Goal: Information Seeking & Learning: Learn about a topic

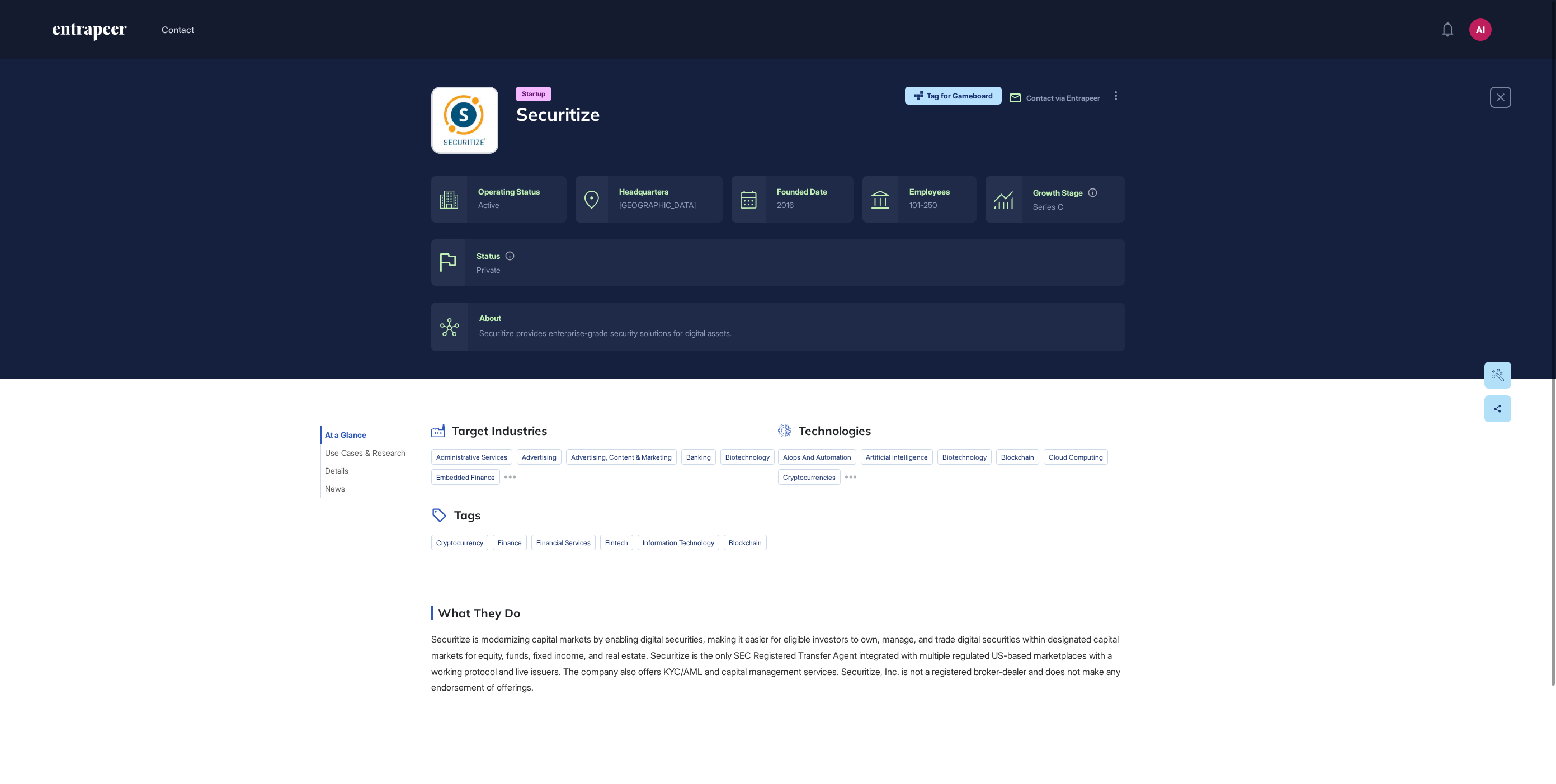
click at [692, 141] on div "Startup Securitize Tag for Gameboard Build Partner Invest Acquire Contact via E…" at bounding box center [778, 119] width 694 height 67
click at [541, 129] on div "Startup Securitize" at bounding box center [558, 119] width 84 height 67
click at [1121, 98] on button at bounding box center [1116, 95] width 18 height 18
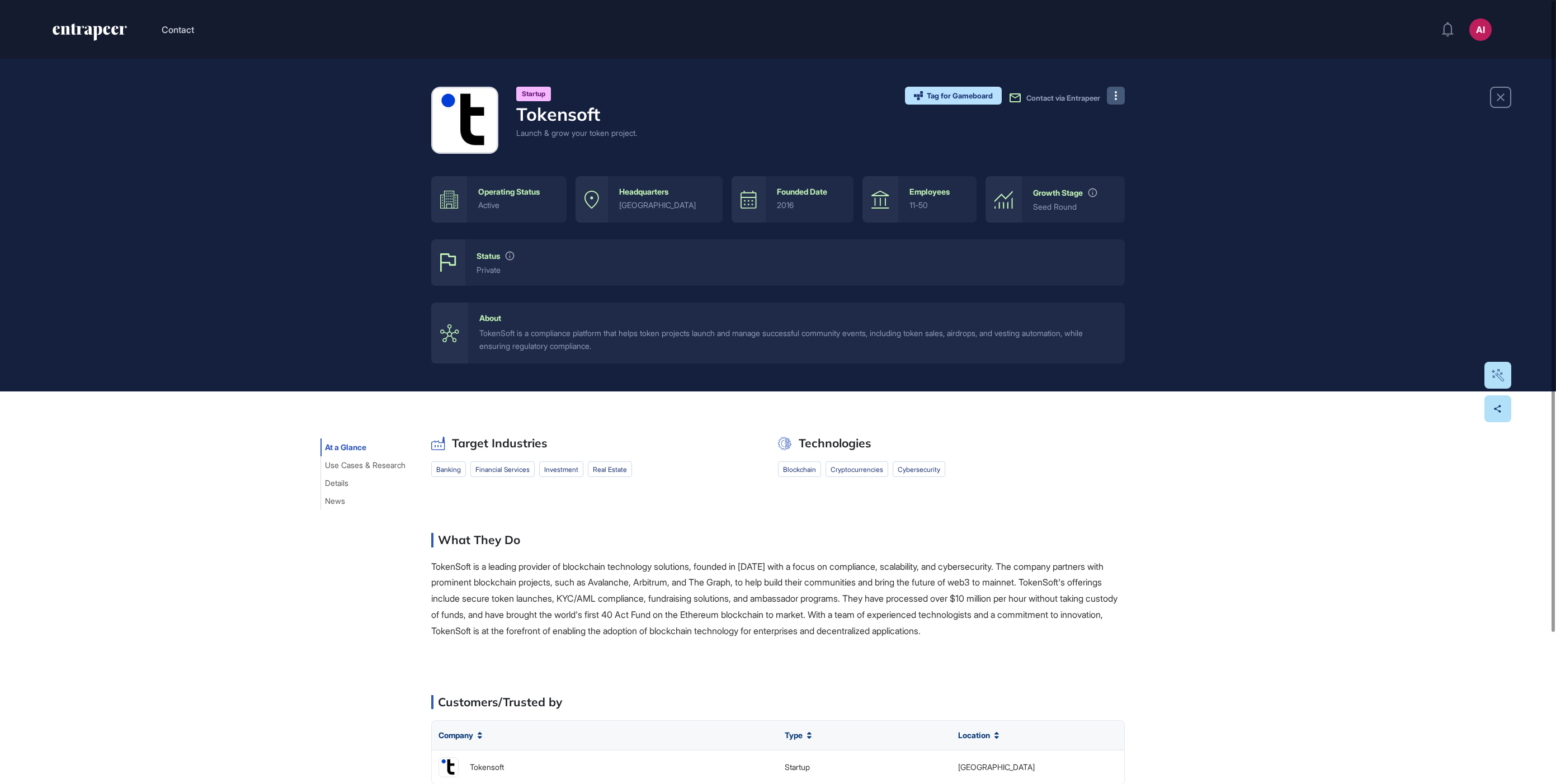
click at [1121, 99] on button at bounding box center [1116, 95] width 18 height 18
click at [1122, 122] on icon at bounding box center [1117, 117] width 10 height 10
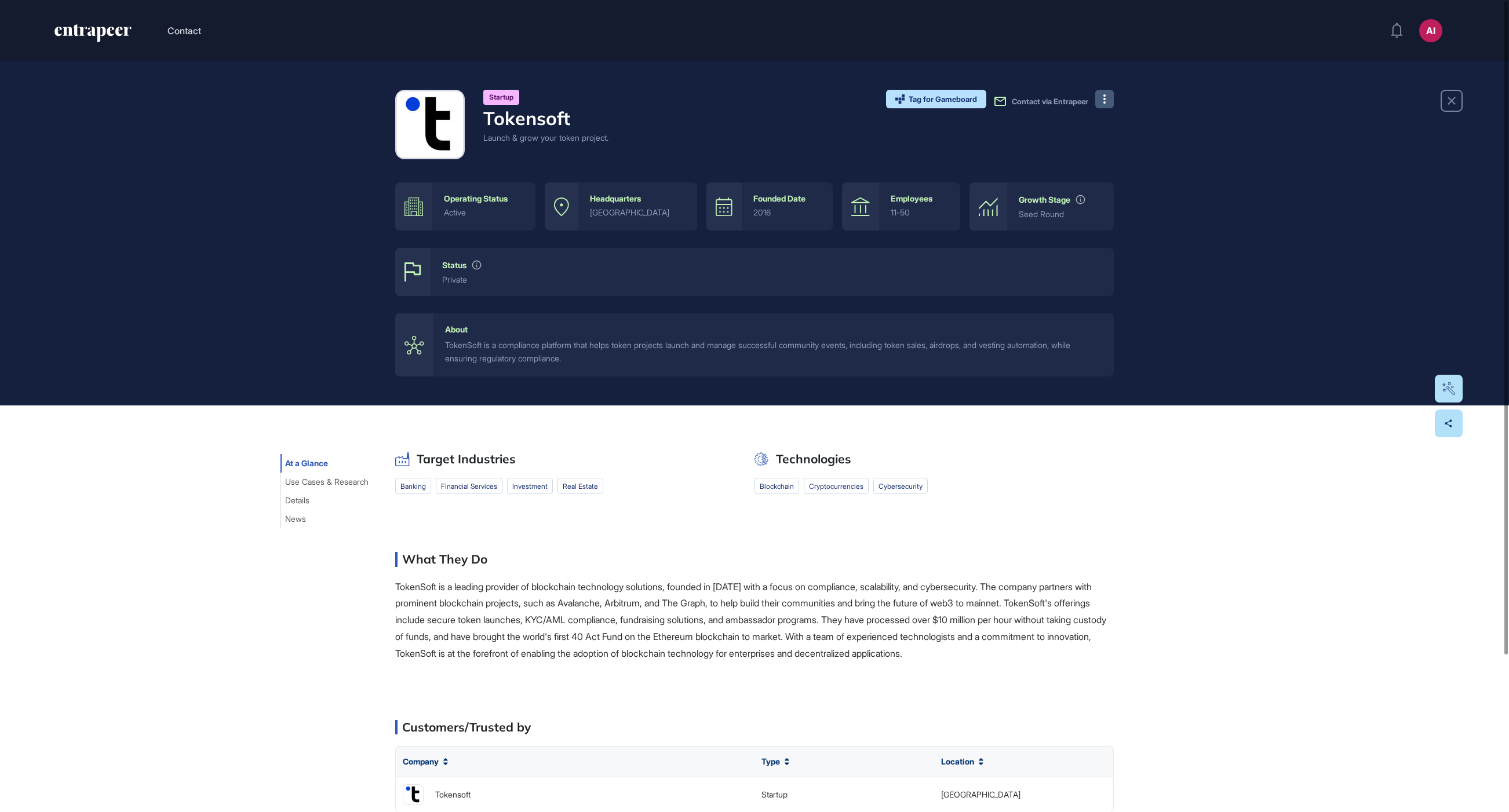
scroll to position [812, 1509]
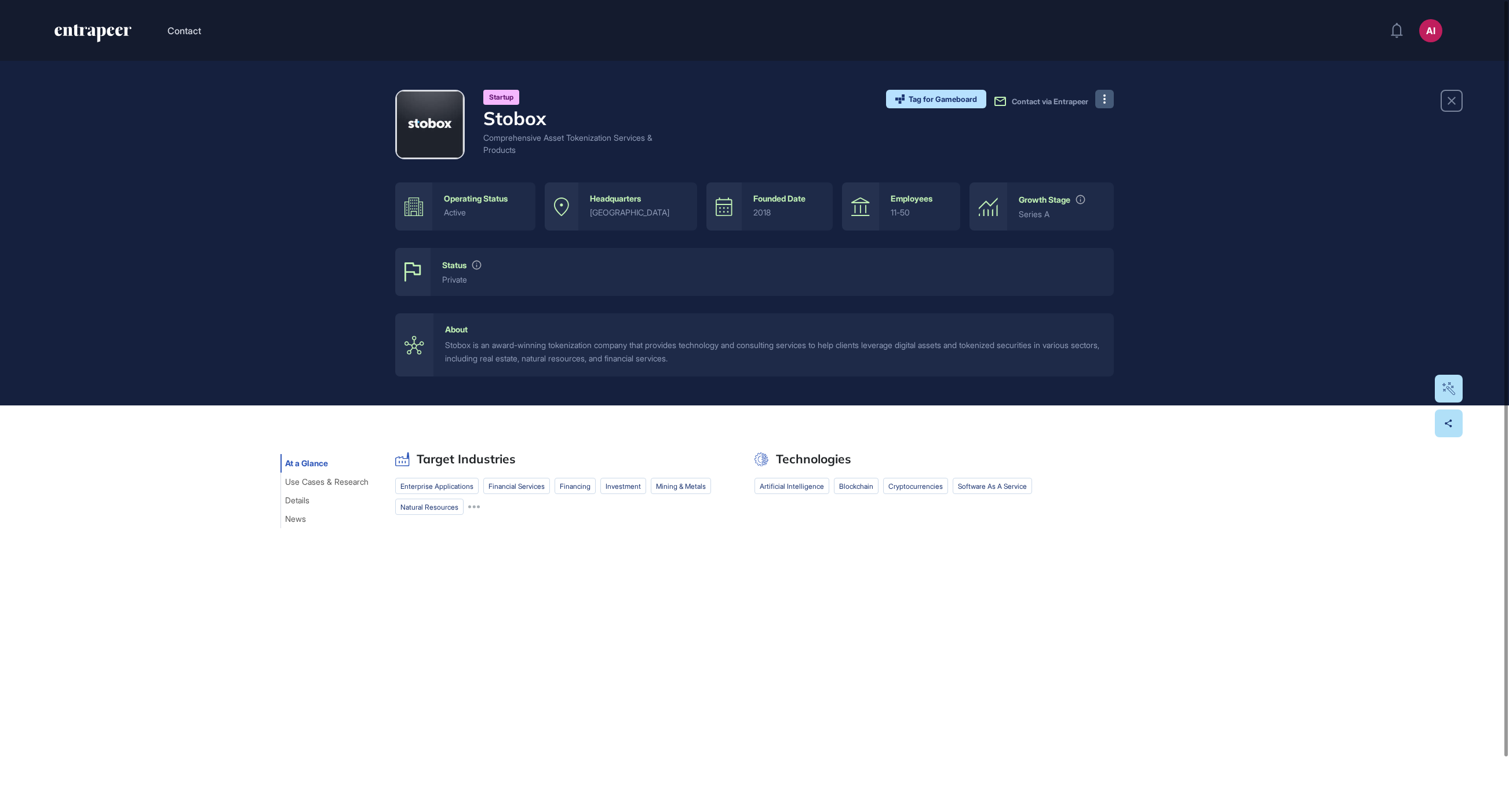
click at [1110, 100] on button at bounding box center [1104, 98] width 18 height 18
click at [1122, 120] on span "Visit Website" at bounding box center [1143, 123] width 54 height 8
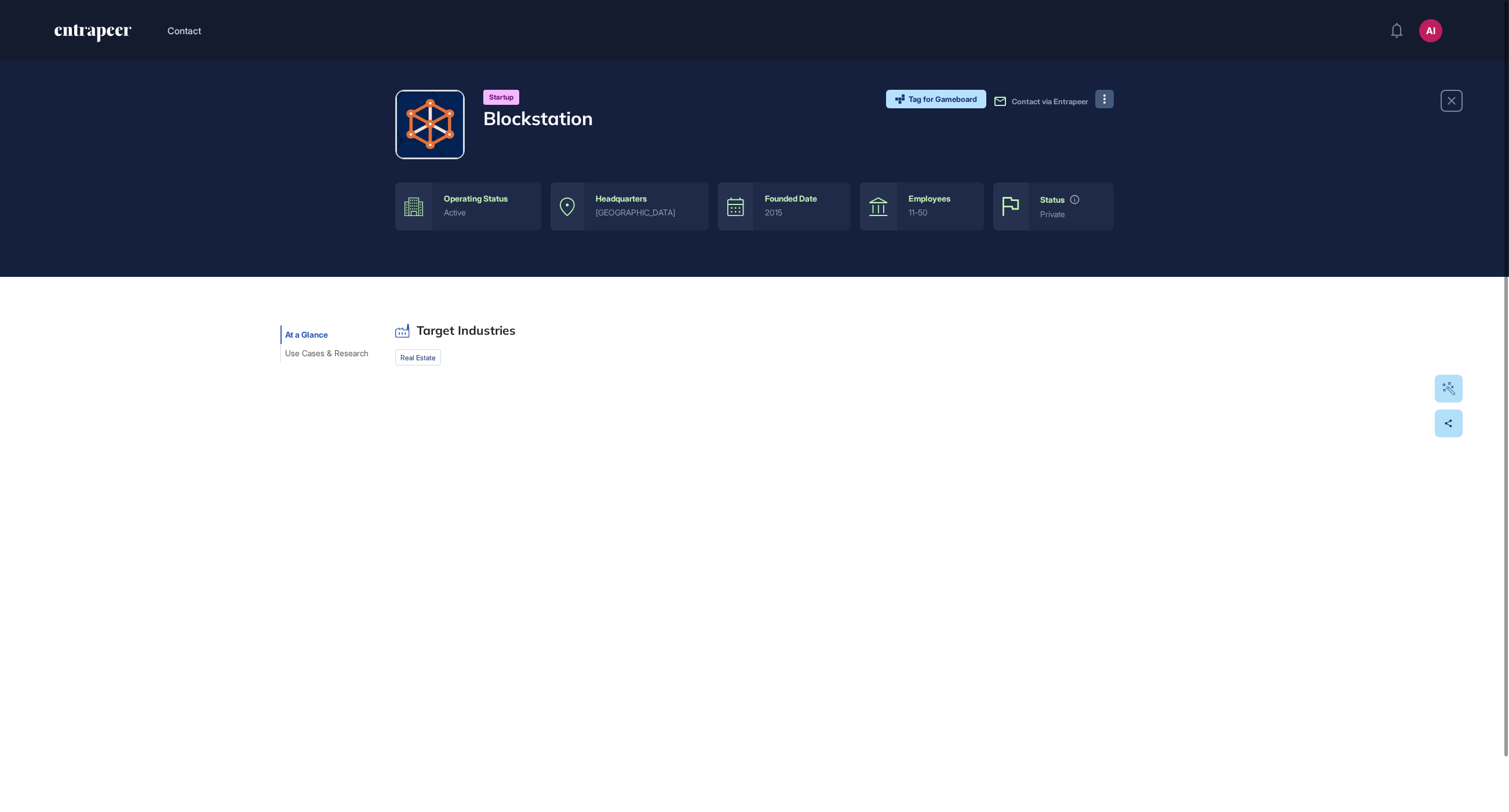
click at [1109, 93] on button at bounding box center [1104, 98] width 18 height 18
click at [1129, 121] on span "Visit Website" at bounding box center [1143, 123] width 54 height 8
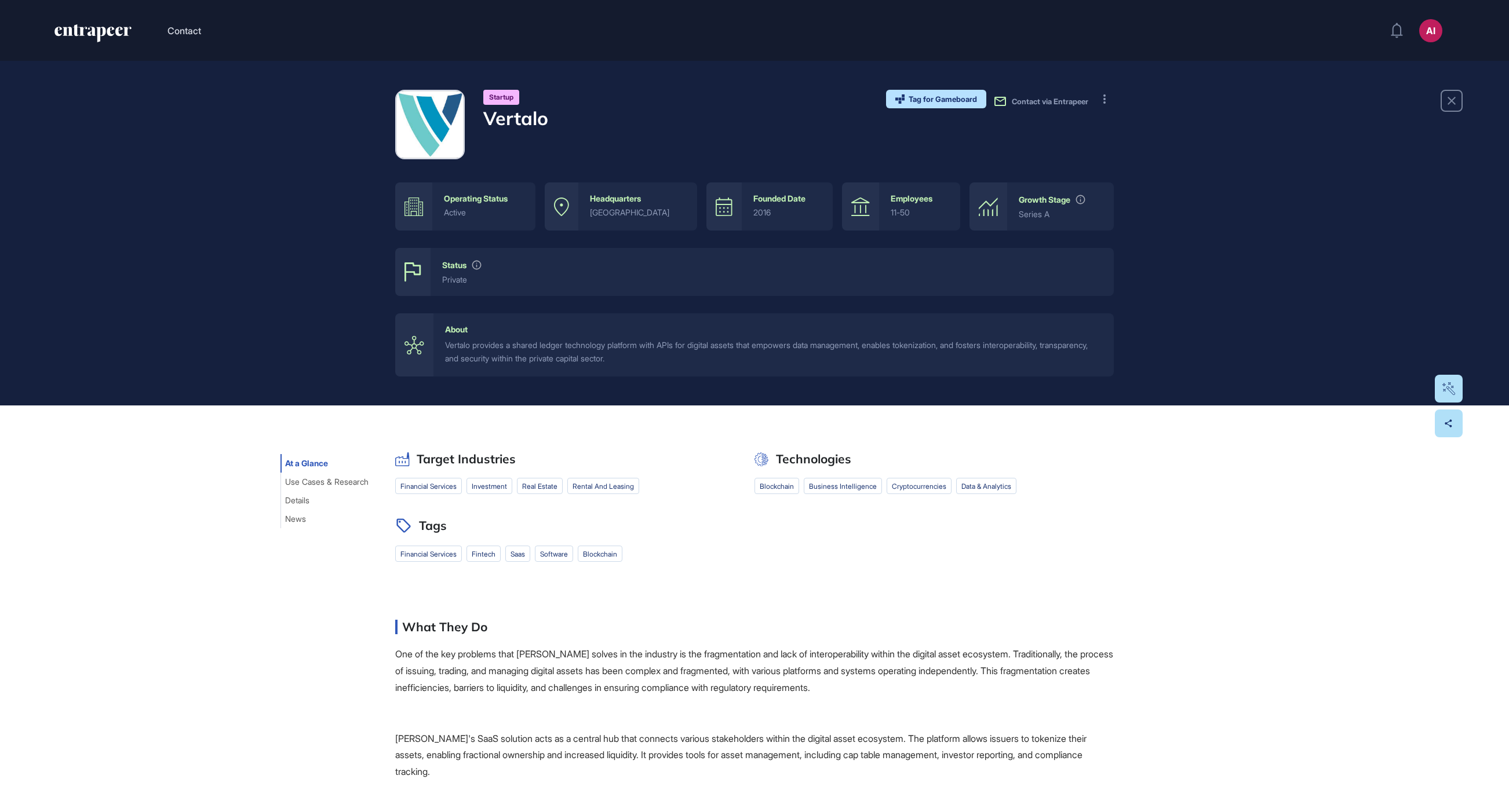
scroll to position [812, 1509]
click at [1110, 95] on button at bounding box center [1104, 98] width 18 height 18
click at [1112, 115] on link "Visit Website" at bounding box center [1135, 123] width 73 height 16
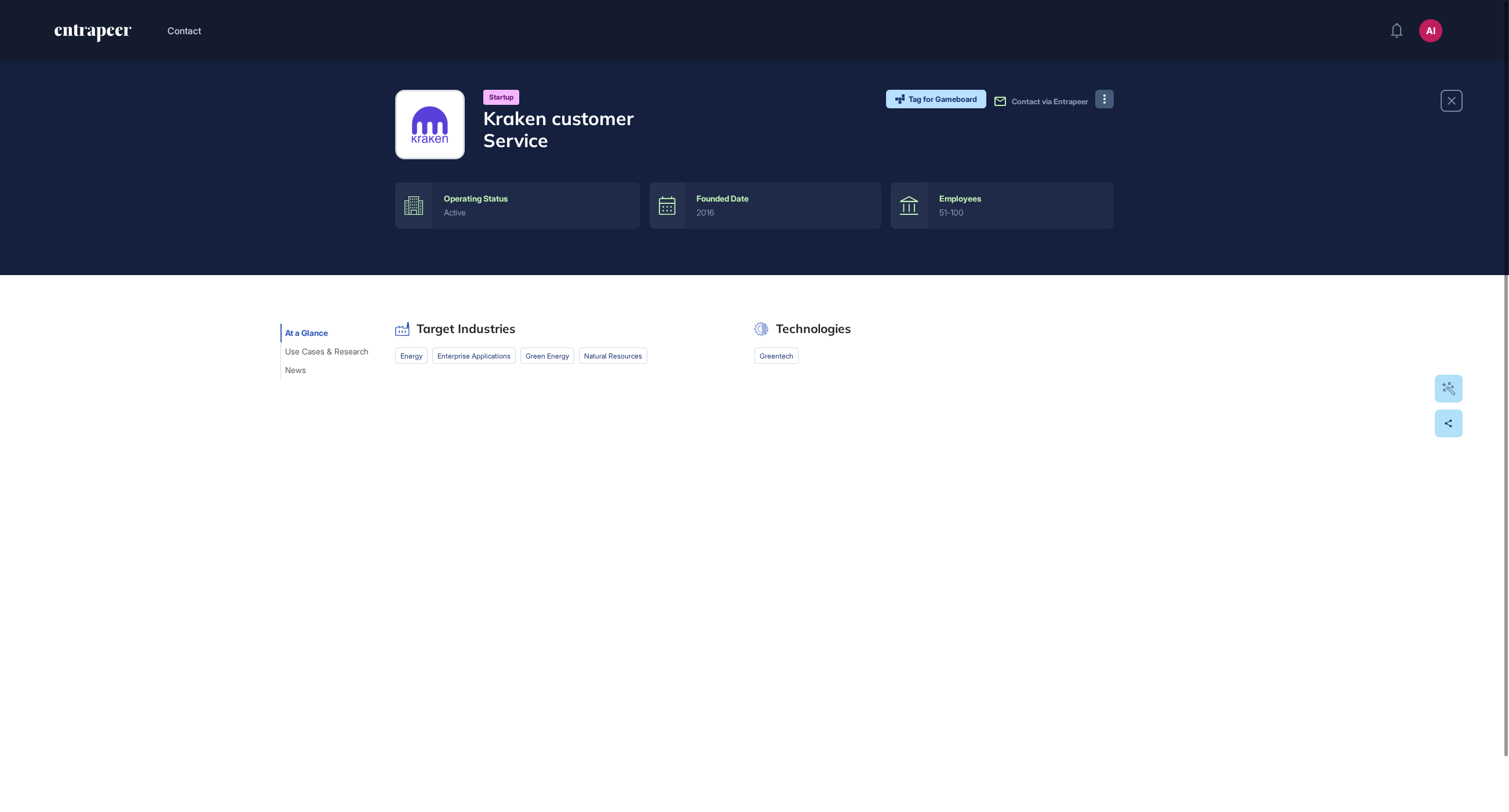
click at [1102, 103] on button at bounding box center [1104, 98] width 18 height 18
click at [1123, 124] on span "Visit Website" at bounding box center [1143, 123] width 54 height 8
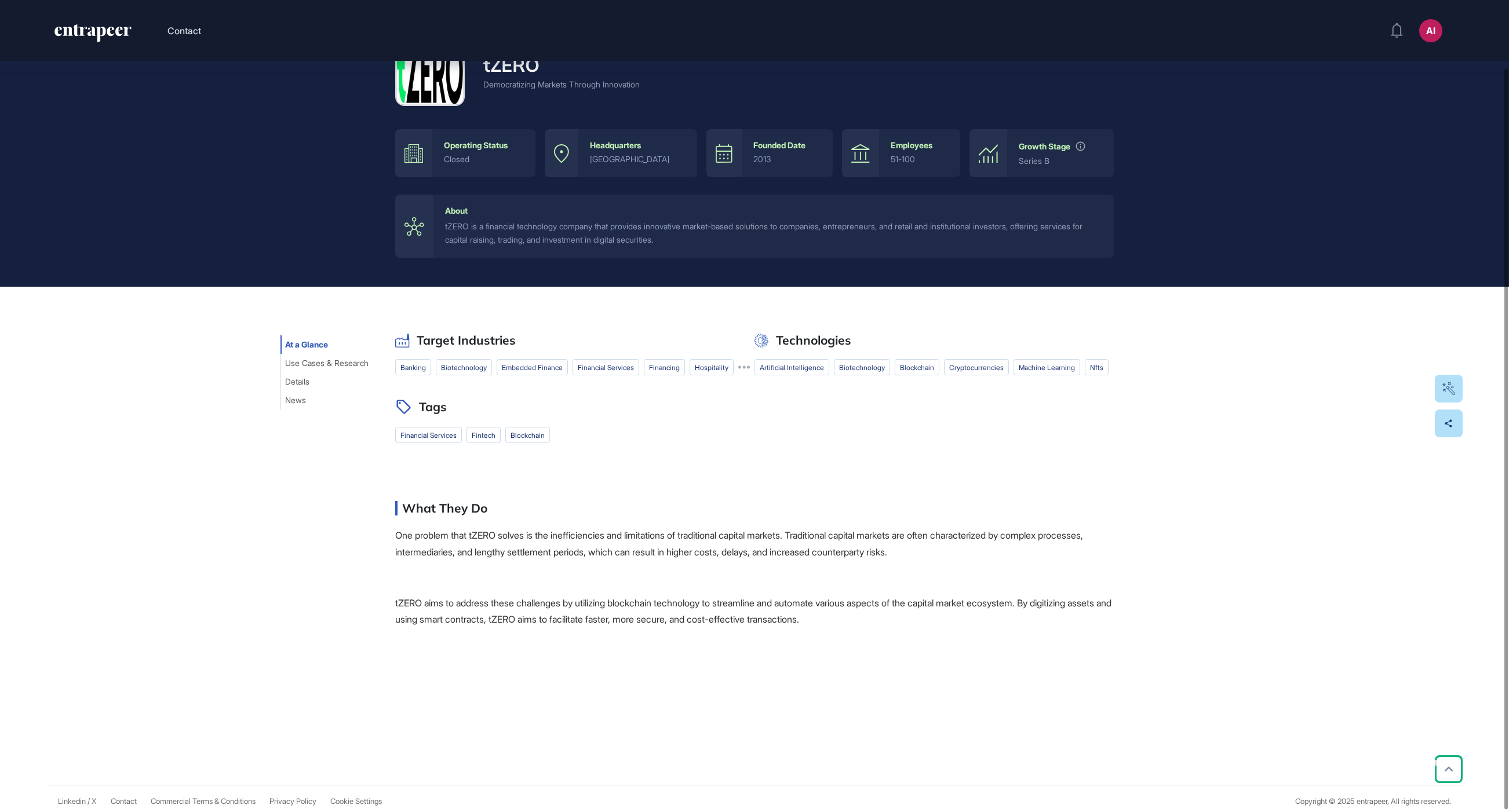
scroll to position [76, 0]
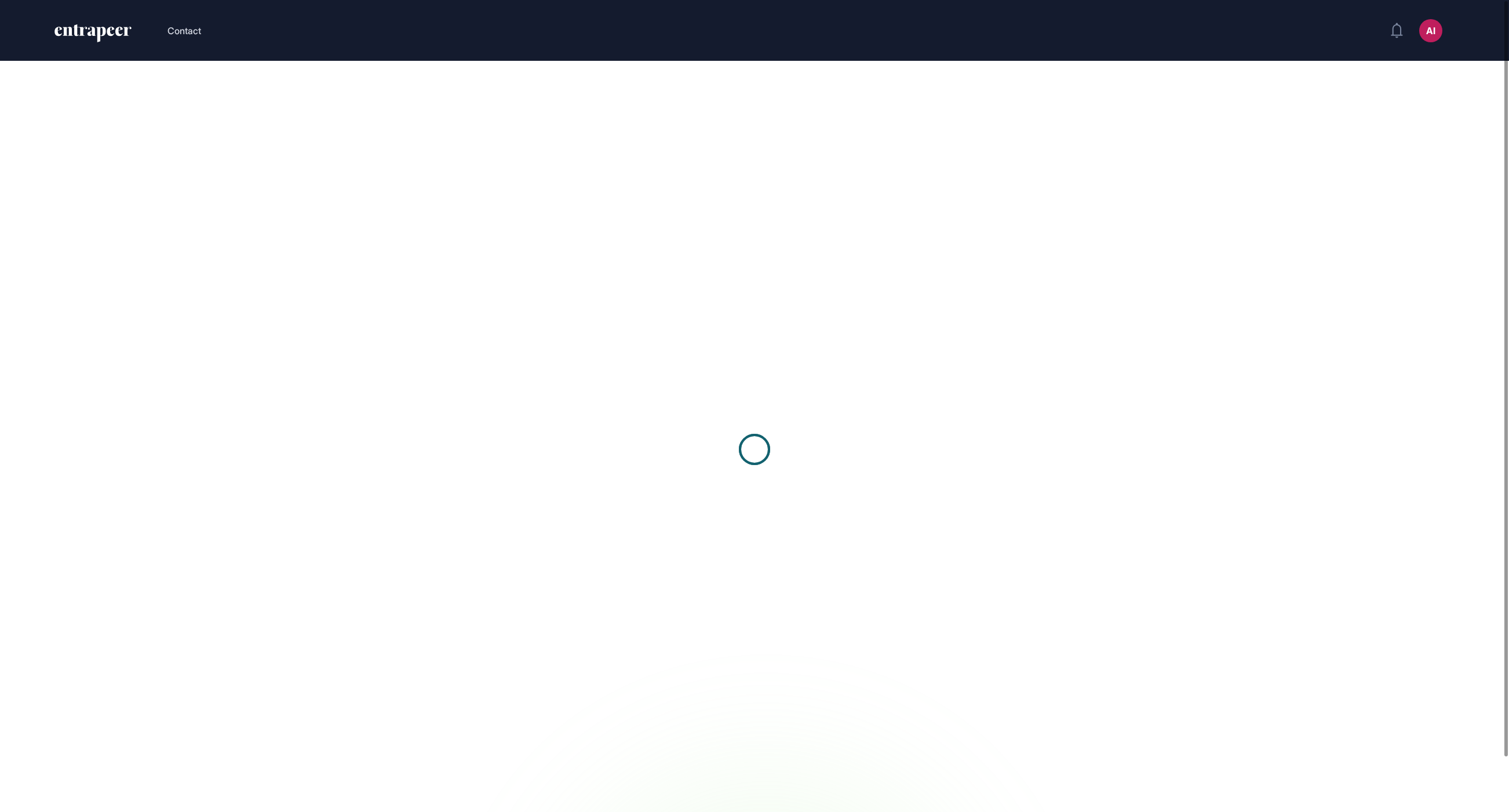
scroll to position [1, 1]
